Goal: Task Accomplishment & Management: Use online tool/utility

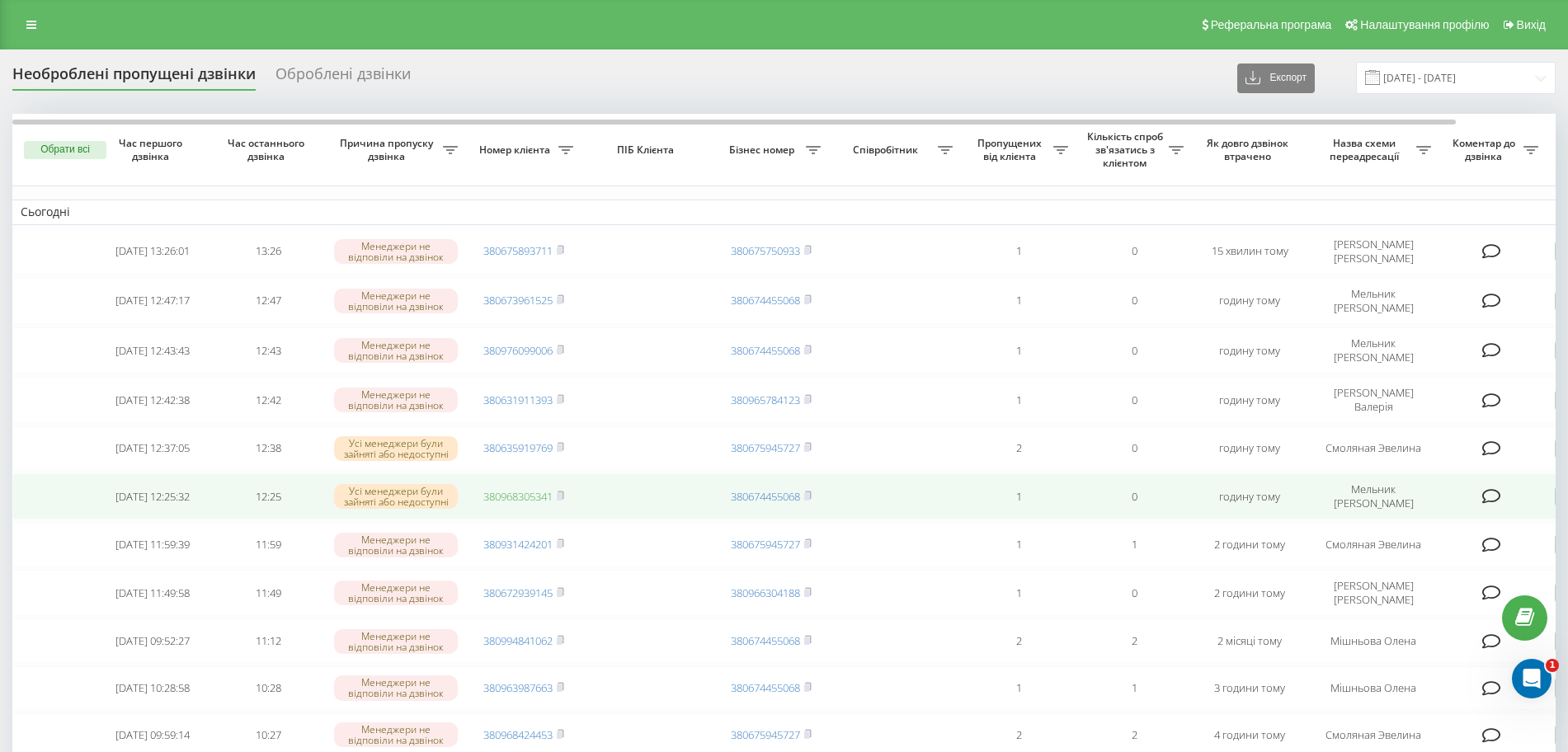
click at [517, 491] on link "380968305341" at bounding box center [518, 496] width 69 height 15
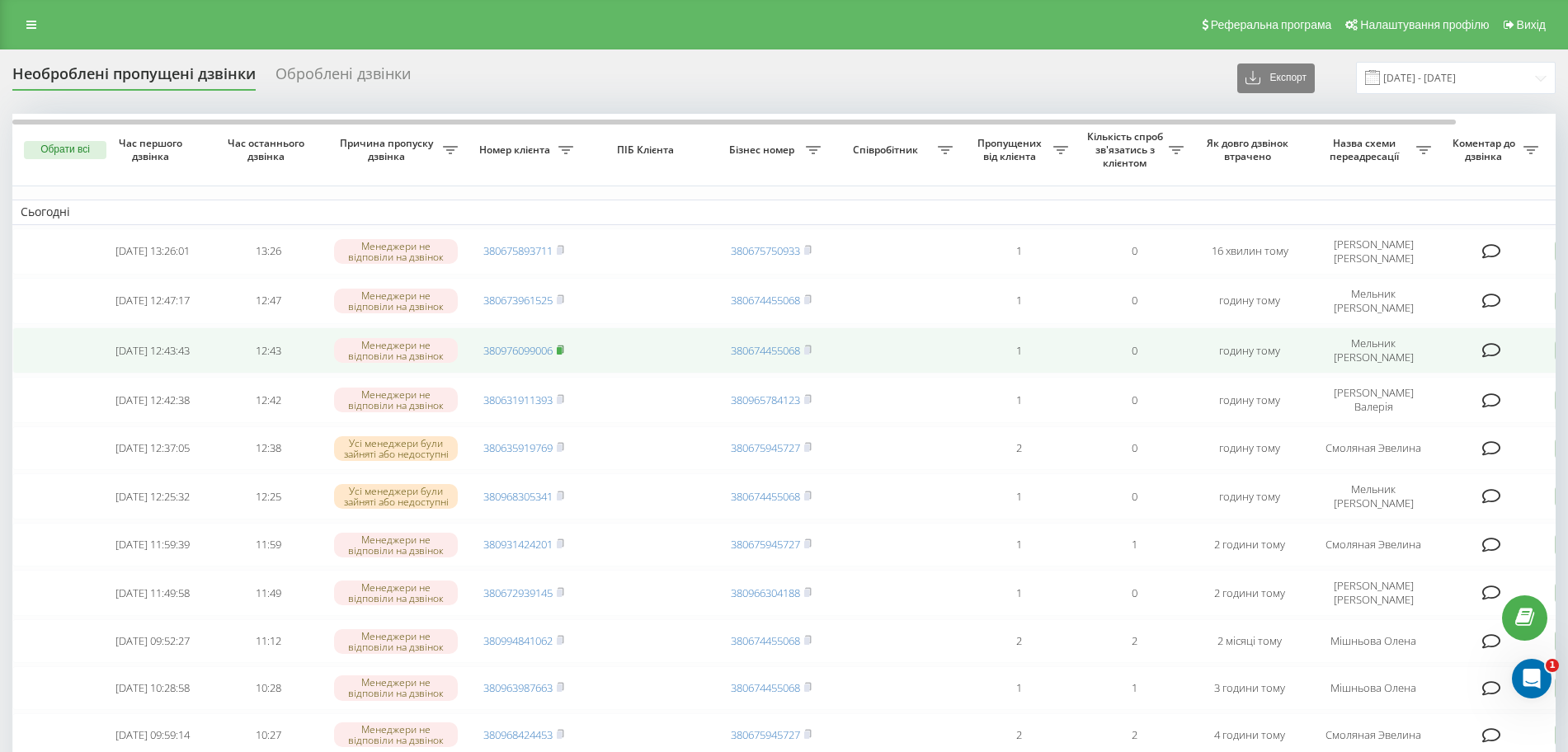
click at [564, 353] on icon at bounding box center [561, 349] width 7 height 10
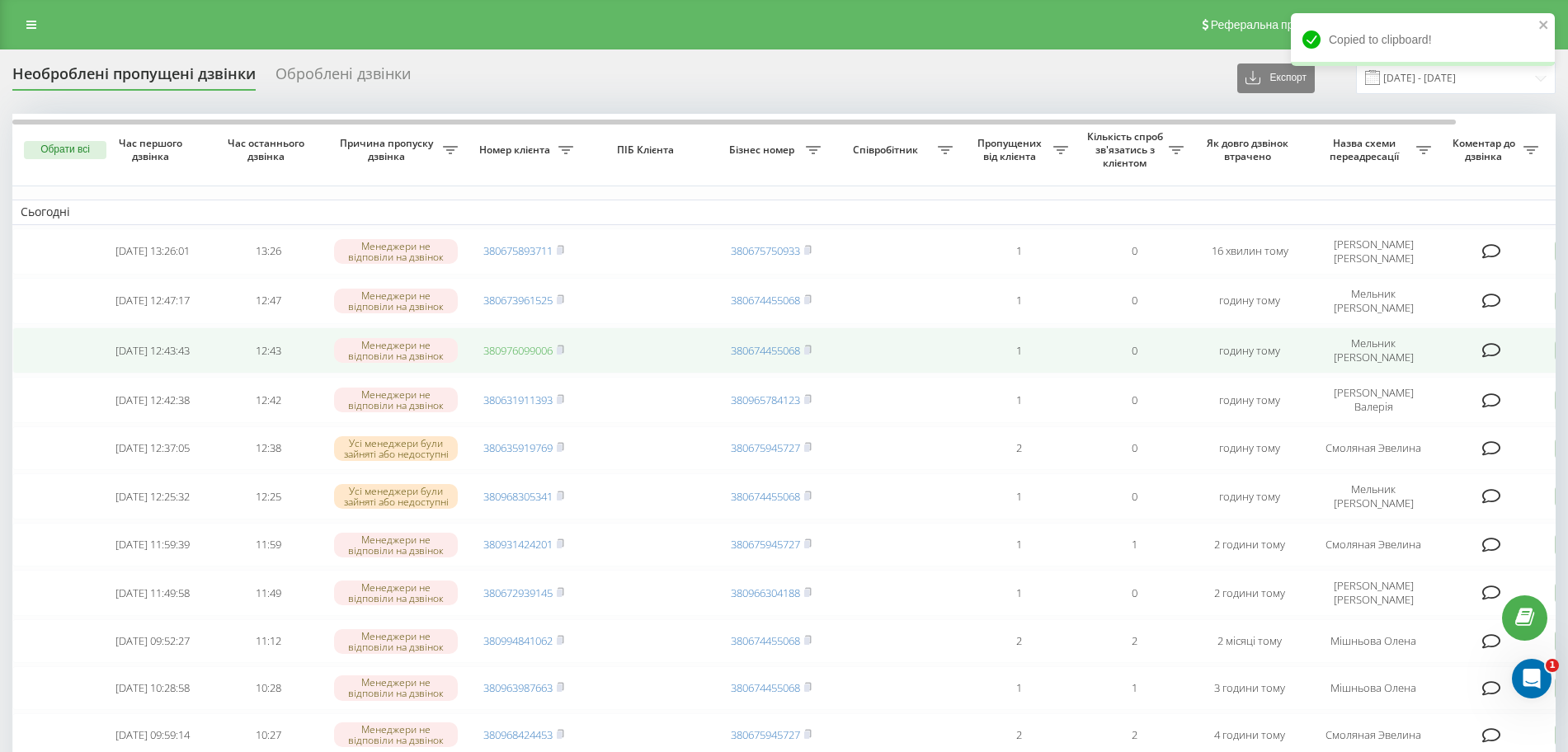
click at [541, 349] on link "380976099006" at bounding box center [518, 350] width 69 height 15
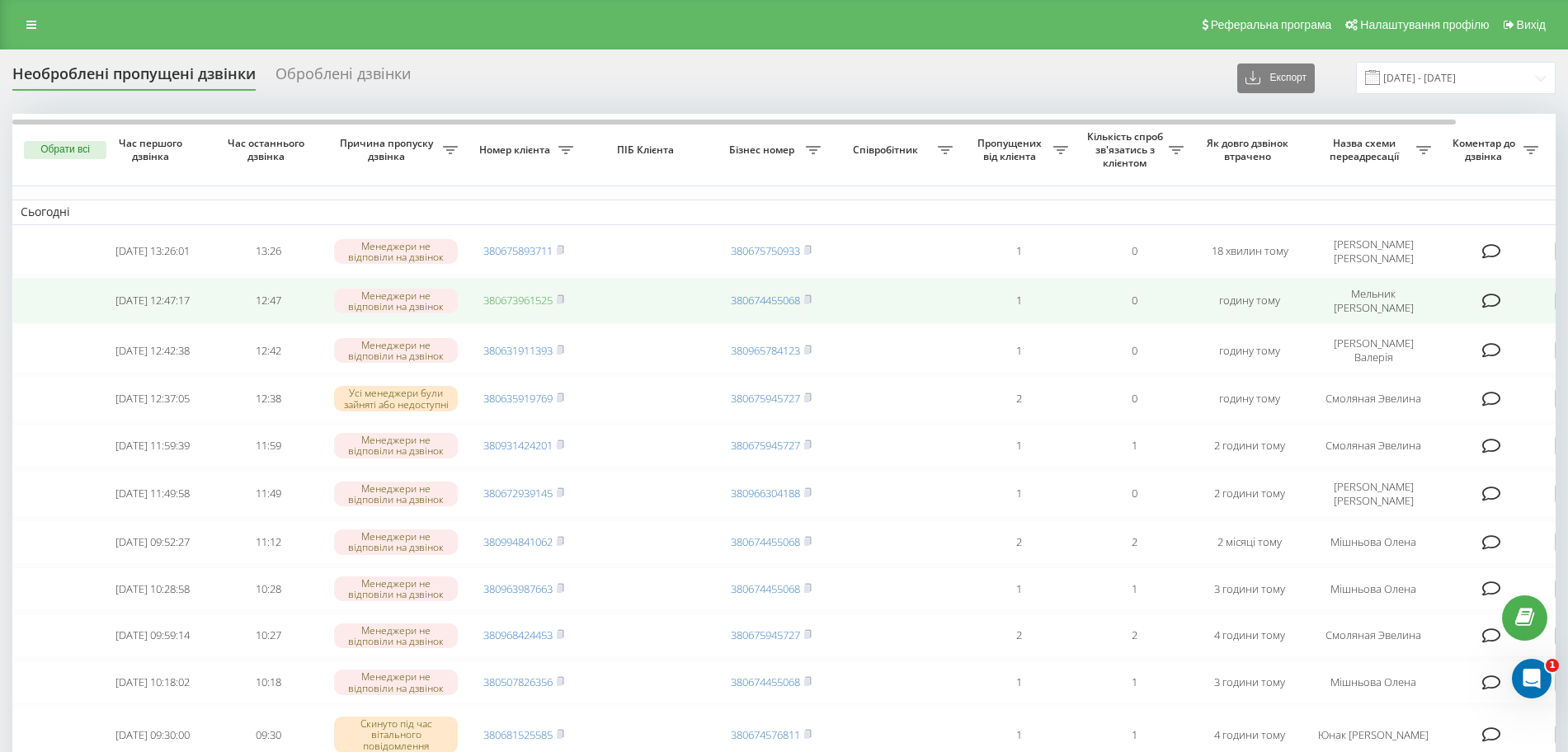
click at [532, 296] on link "380673961525" at bounding box center [518, 300] width 69 height 15
click at [558, 291] on td "380673961525" at bounding box center [523, 301] width 116 height 46
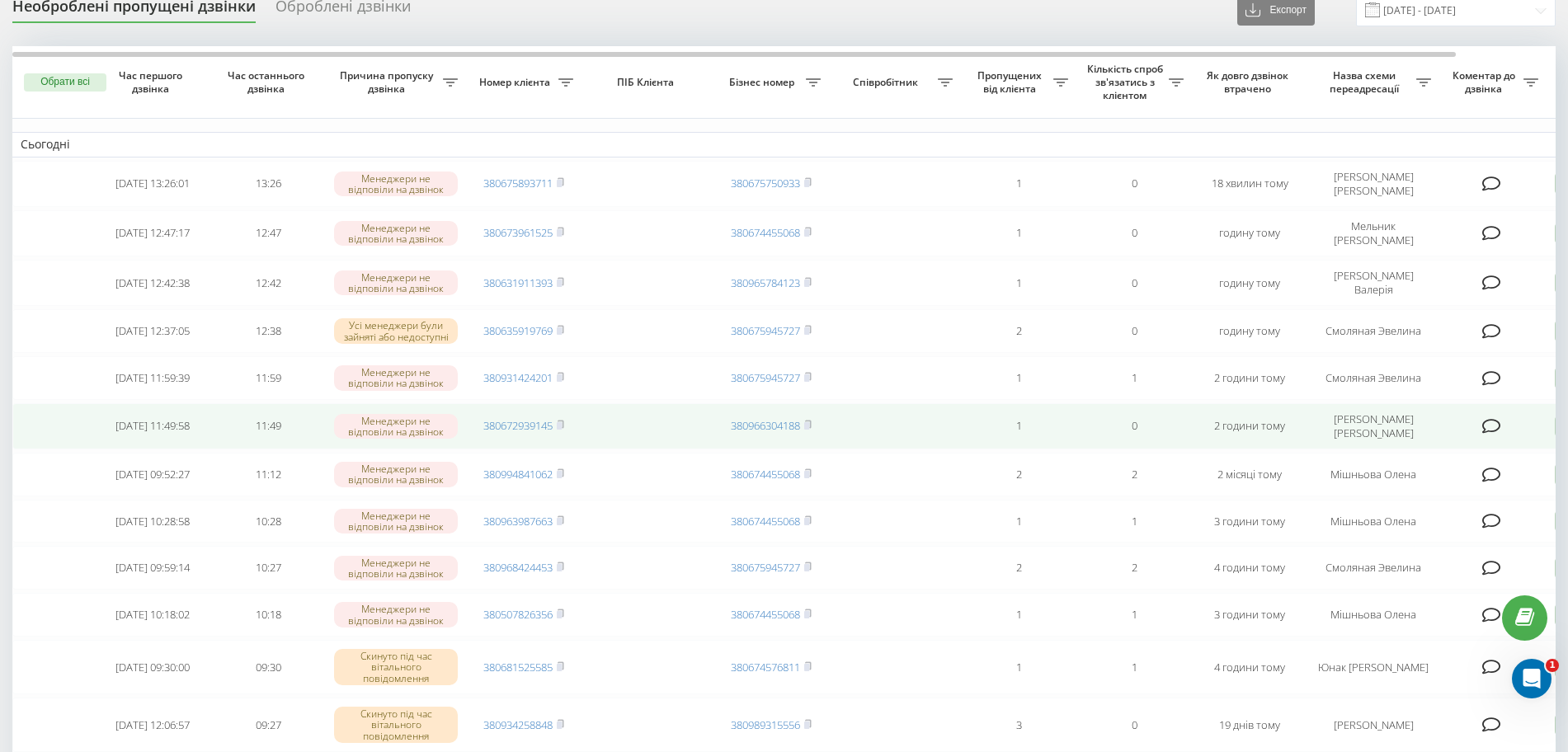
scroll to position [103, 0]
